Goal: Task Accomplishment & Management: Use online tool/utility

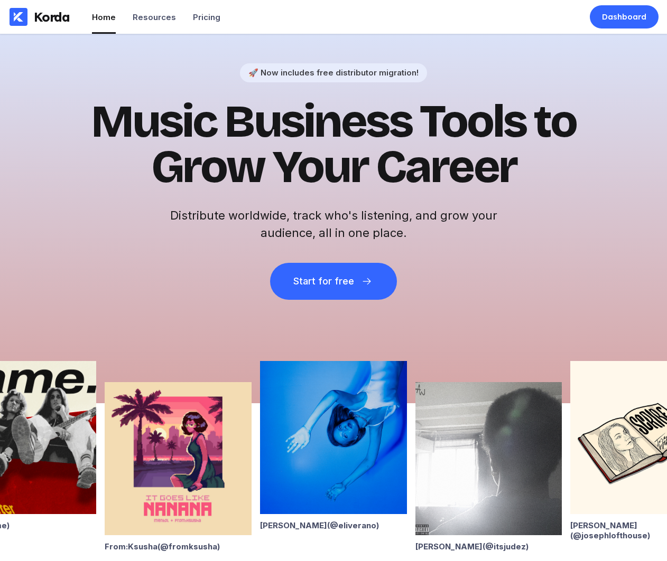
click at [619, 23] on div "Dashboard" at bounding box center [623, 16] width 69 height 23
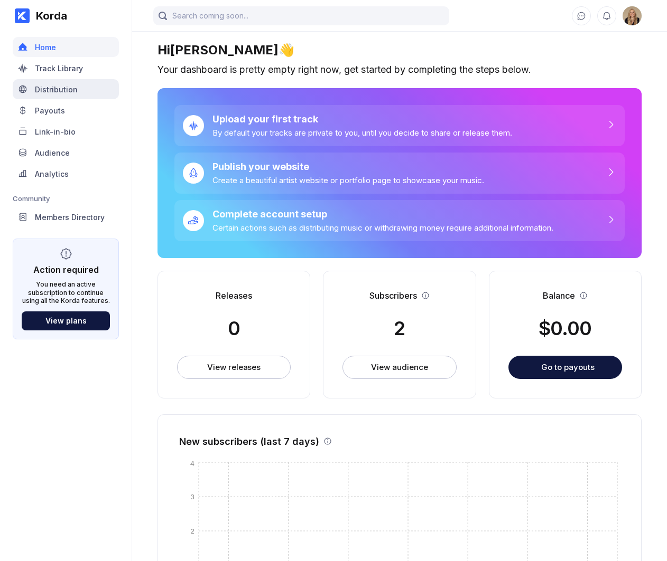
click at [90, 90] on div "Distribution" at bounding box center [66, 89] width 106 height 20
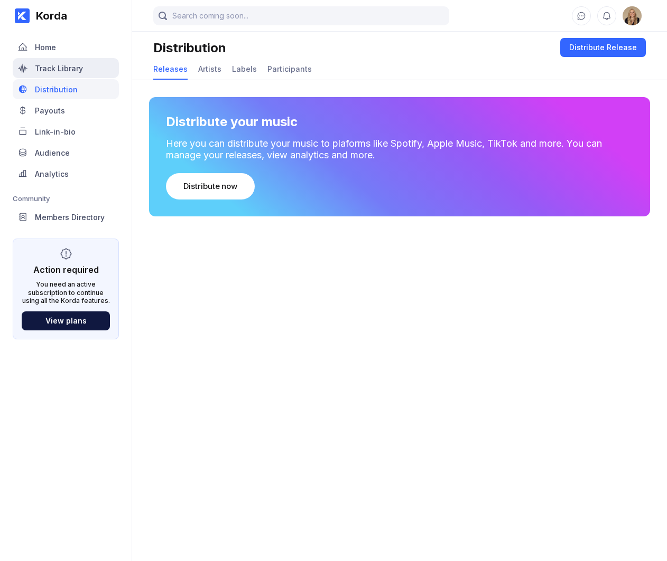
click at [89, 72] on div "Track Library" at bounding box center [66, 68] width 106 height 20
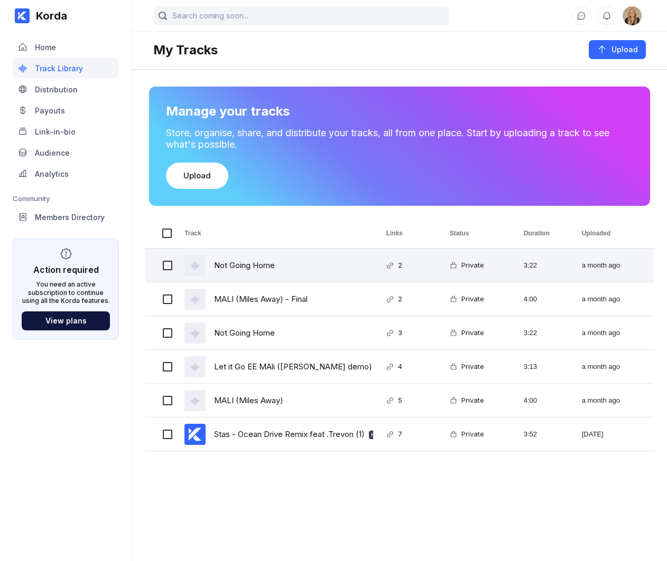
click at [275, 261] on div "Not Going Home" at bounding box center [244, 265] width 61 height 25
